Goal: Navigation & Orientation: Find specific page/section

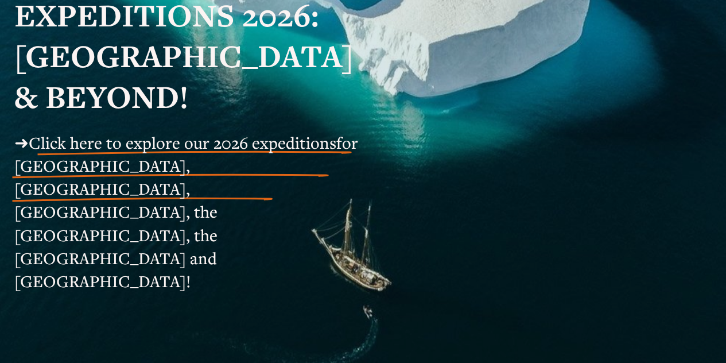
scroll to position [233, 0]
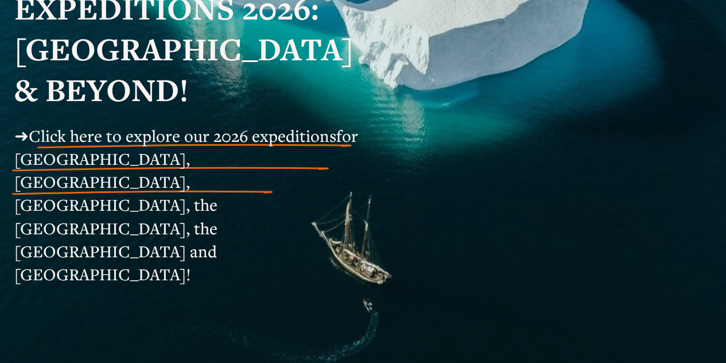
click at [266, 152] on span "for Svalbard, Greenland, Iceland, the Faroe Islands, the Shetlands and Norway!" at bounding box center [188, 204] width 348 height 161
click at [92, 133] on span "Click here to explore our 2026 expeditions" at bounding box center [182, 135] width 307 height 22
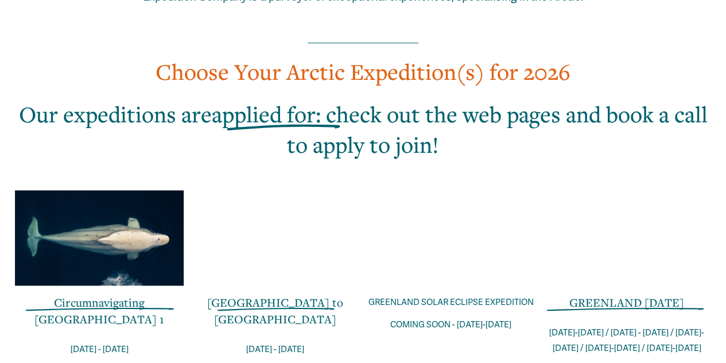
scroll to position [783, 0]
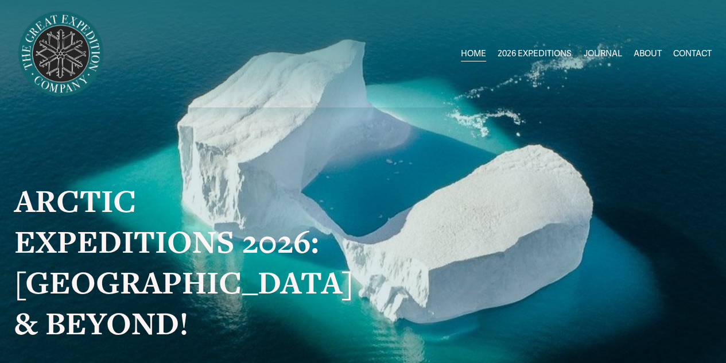
click at [543, 55] on span "2026 EXPEDITIONS" at bounding box center [534, 53] width 74 height 15
click at [0, 0] on span "[GEOGRAPHIC_DATA] to [GEOGRAPHIC_DATA]" at bounding box center [0, 0] width 0 height 0
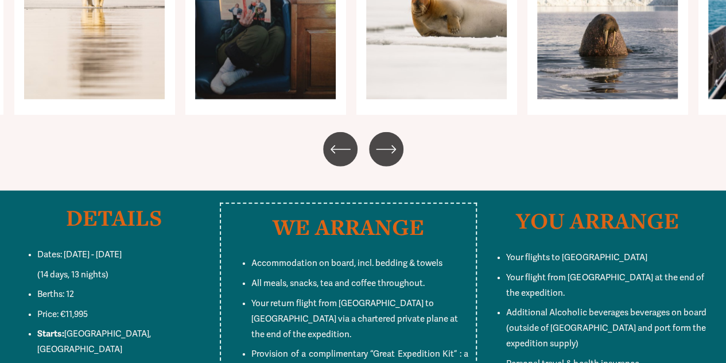
scroll to position [6048, 0]
